Goal: Task Accomplishment & Management: Use online tool/utility

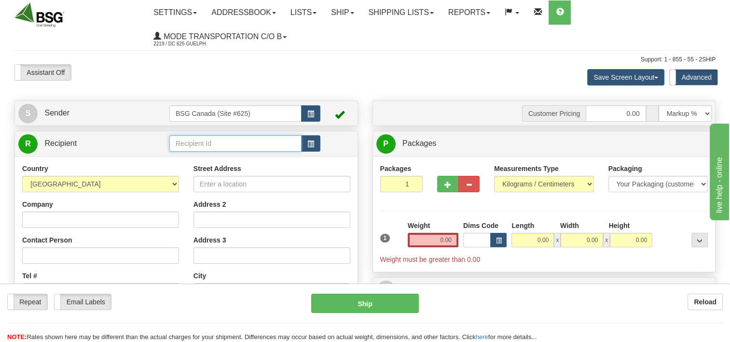
click at [242, 138] on input "text" at bounding box center [235, 143] width 132 height 16
click at [235, 151] on input "grizz" at bounding box center [235, 143] width 132 height 16
click at [261, 159] on div "THE GRIZZLY PAW" at bounding box center [233, 159] width 123 height 11
type input "THE GRIZZLY PAW"
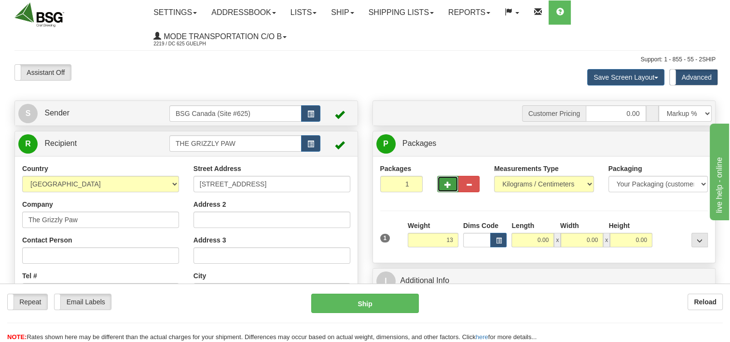
type input "13.00"
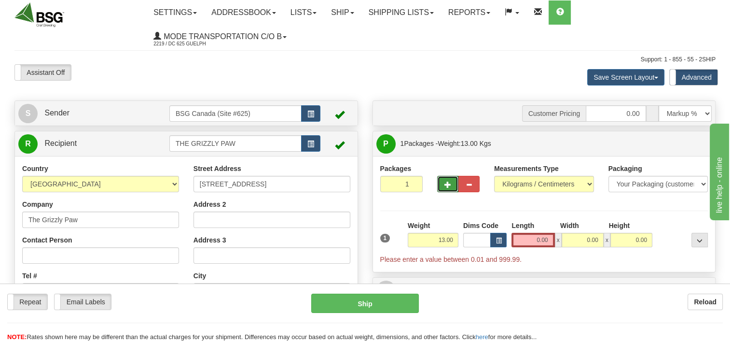
click at [449, 179] on button "button" at bounding box center [447, 184] width 21 height 16
type input "4"
click at [701, 147] on label "Package Level Pack.." at bounding box center [687, 144] width 49 height 14
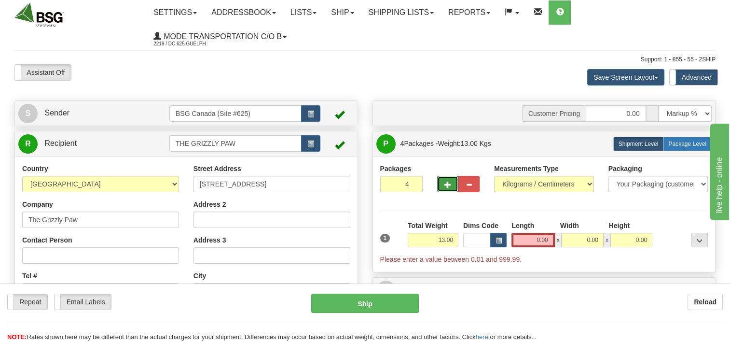
radio input "true"
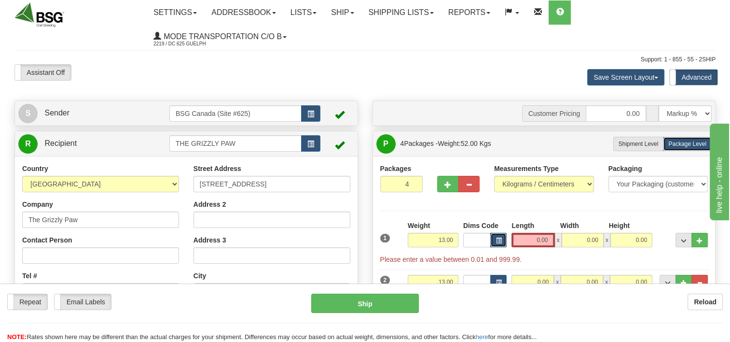
click at [494, 239] on button "button" at bounding box center [498, 240] width 16 height 14
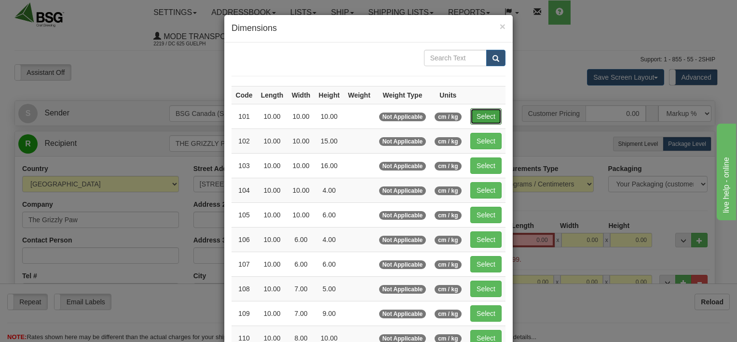
click at [483, 111] on button "Select" at bounding box center [485, 116] width 31 height 16
type input "101"
type input "10.00"
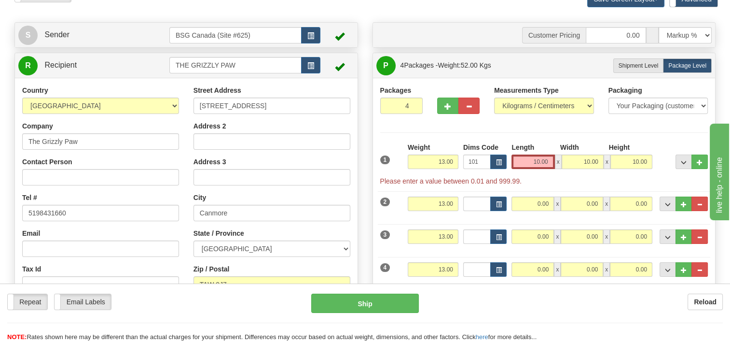
scroll to position [145, 0]
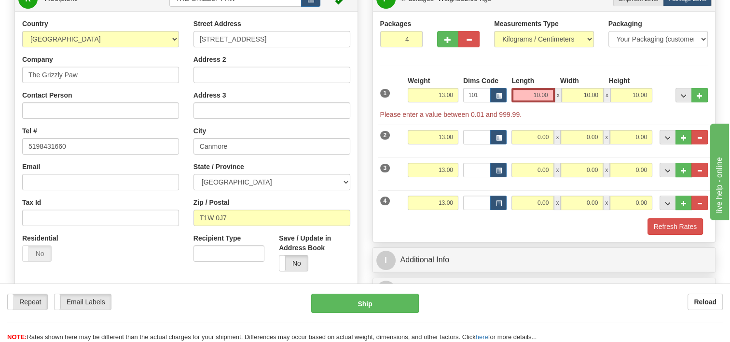
click at [498, 148] on div "2 Weight 13.00 Dims Code Length Width Height" at bounding box center [544, 136] width 333 height 32
click at [499, 140] on button "button" at bounding box center [498, 137] width 16 height 14
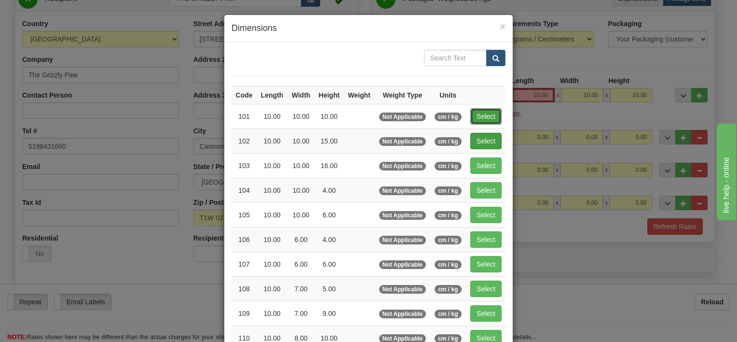
click at [492, 113] on button "Select" at bounding box center [485, 116] width 31 height 16
type input "101"
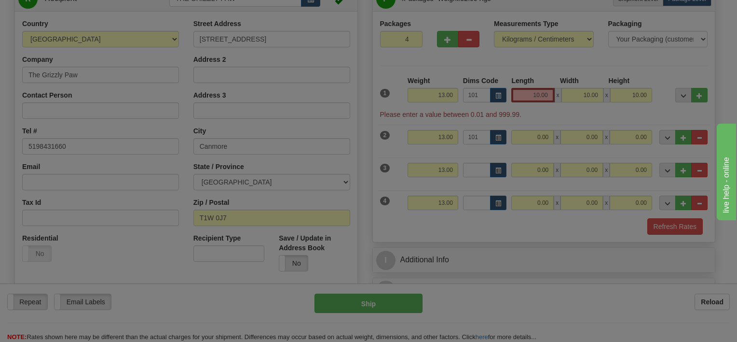
type input "10.00"
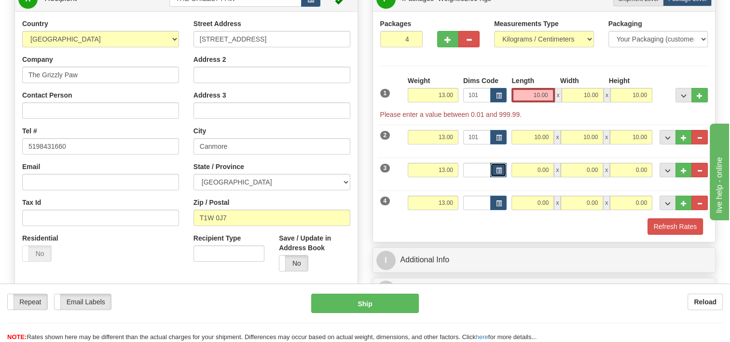
click at [505, 175] on button "button" at bounding box center [498, 170] width 16 height 14
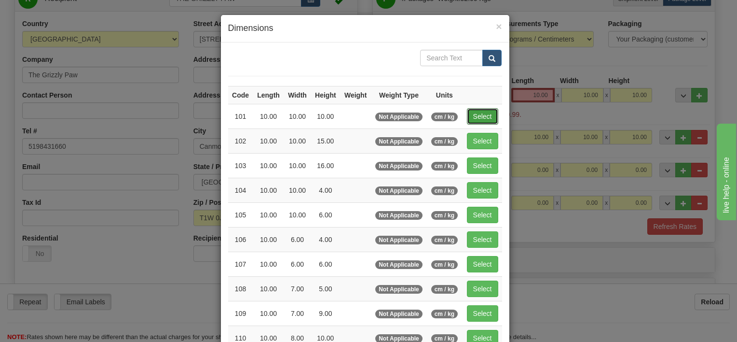
click at [489, 112] on button "Select" at bounding box center [482, 116] width 31 height 16
type input "101"
type input "10.00"
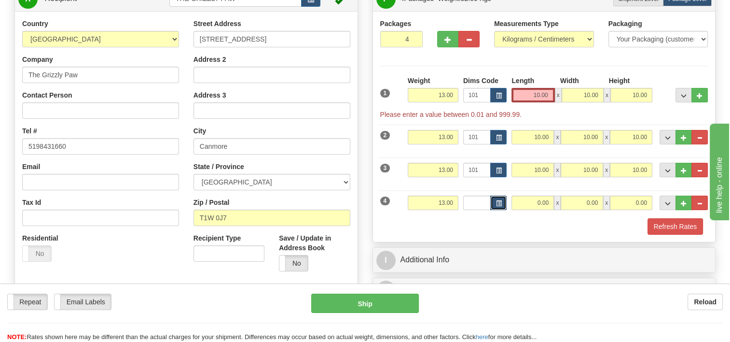
click at [504, 199] on button "button" at bounding box center [498, 202] width 16 height 14
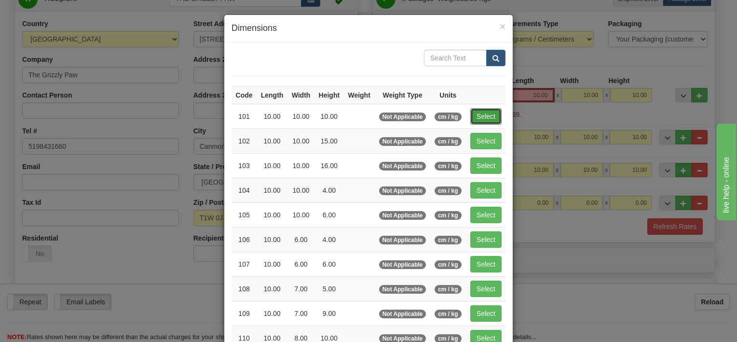
click at [480, 114] on button "Select" at bounding box center [485, 116] width 31 height 16
type input "101"
type input "10.00"
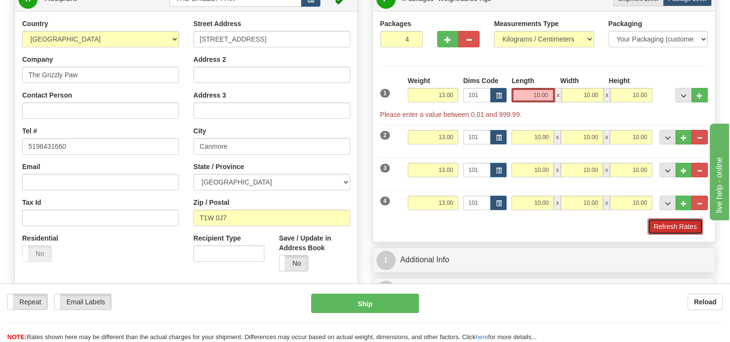
click at [678, 226] on button "Refresh Rates" at bounding box center [675, 226] width 55 height 16
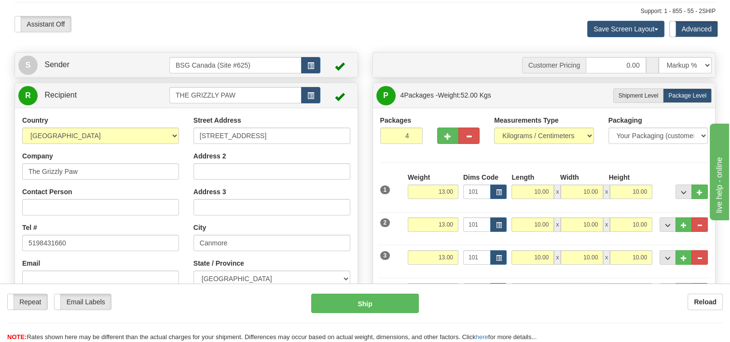
scroll to position [0, 0]
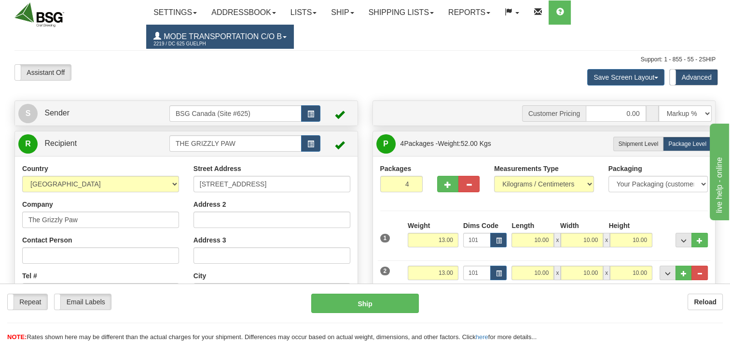
click at [278, 36] on span "Mode Transportation c/o B" at bounding box center [221, 36] width 121 height 8
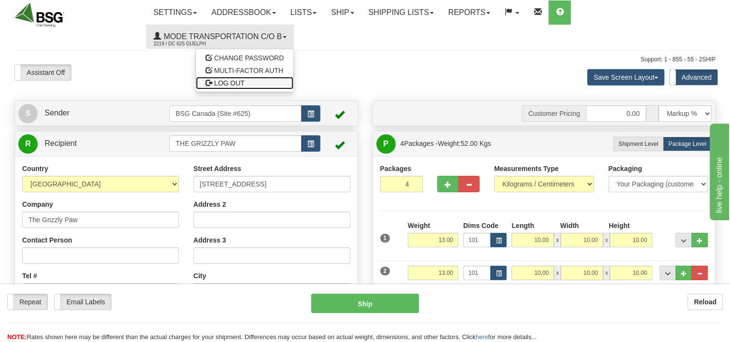
click at [261, 85] on link "LOG OUT" at bounding box center [244, 83] width 97 height 13
